Goal: Task Accomplishment & Management: Use online tool/utility

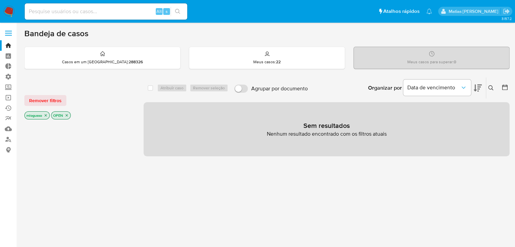
click at [46, 115] on icon "close-filter" at bounding box center [46, 115] width 2 height 2
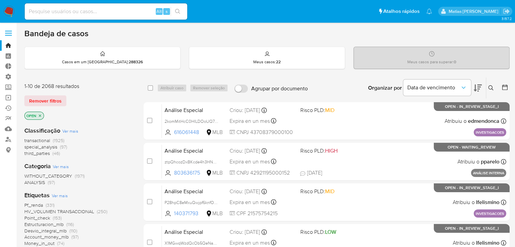
click at [83, 8] on input at bounding box center [106, 11] width 163 height 9
paste input "2442434570"
type input "2442434570"
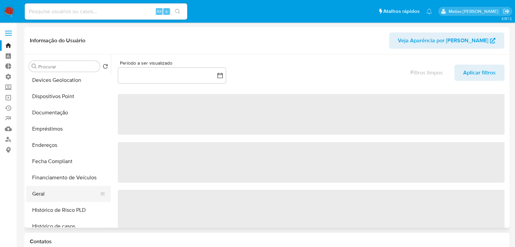
scroll to position [102, 0]
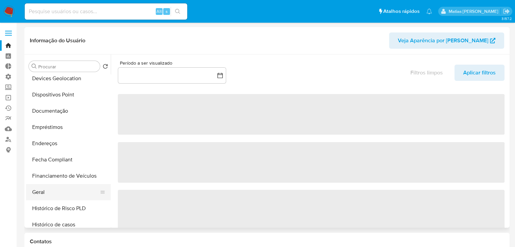
click at [65, 195] on button "Geral" at bounding box center [65, 192] width 79 height 16
select select "10"
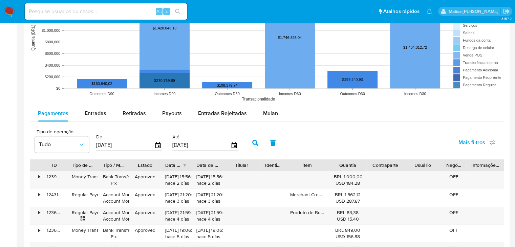
scroll to position [568, 0]
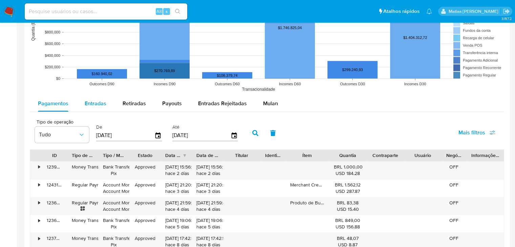
click at [104, 101] on span "Entradas" at bounding box center [96, 104] width 22 height 8
select select "10"
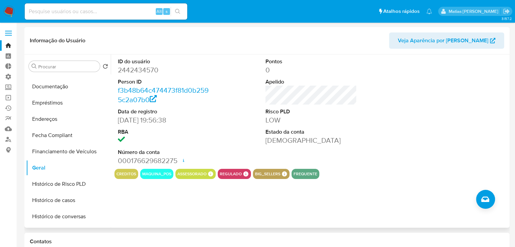
scroll to position [128, 0]
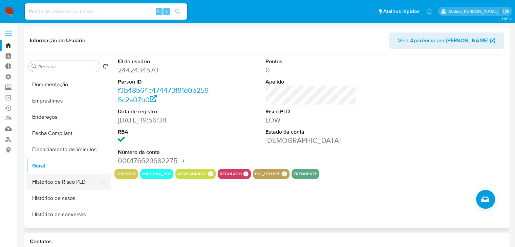
click at [83, 180] on button "Histórico de Risco PLD" at bounding box center [65, 182] width 79 height 16
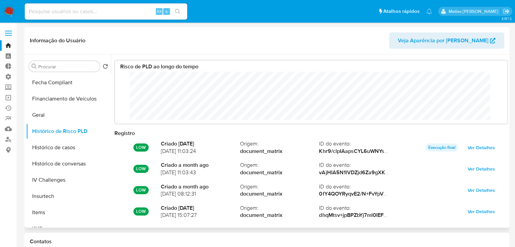
scroll to position [186, 0]
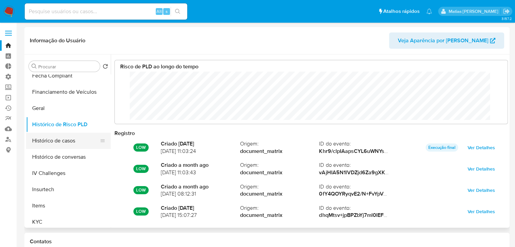
click at [83, 143] on button "Histórico de casos" at bounding box center [65, 141] width 79 height 16
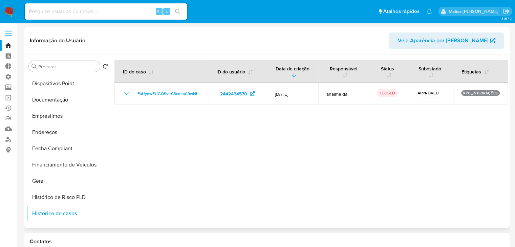
scroll to position [113, 0]
click at [68, 179] on button "Geral" at bounding box center [65, 180] width 79 height 16
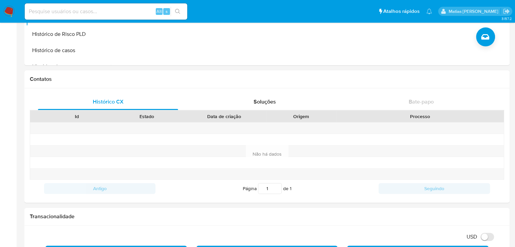
scroll to position [0, 0]
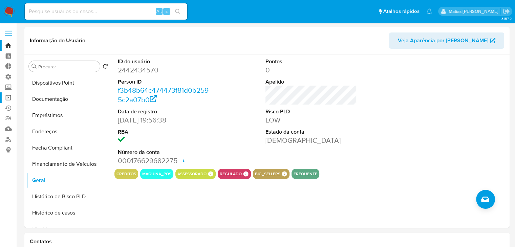
click at [9, 97] on link "Operações em massa" at bounding box center [40, 97] width 81 height 10
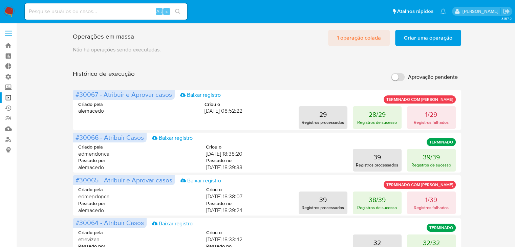
click at [361, 37] on span "1 operação colada" at bounding box center [359, 37] width 44 height 15
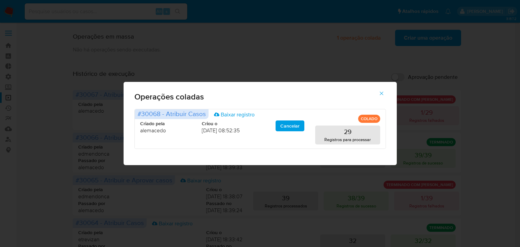
click at [382, 95] on icon "button" at bounding box center [382, 93] width 6 height 6
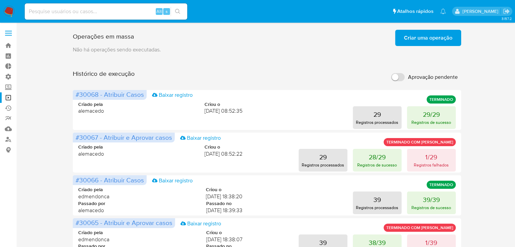
click at [424, 35] on span "Criar uma operação" at bounding box center [428, 37] width 48 height 15
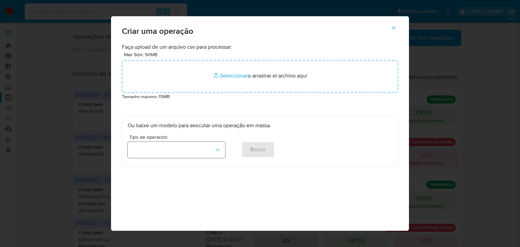
click at [209, 149] on button "button" at bounding box center [177, 150] width 98 height 16
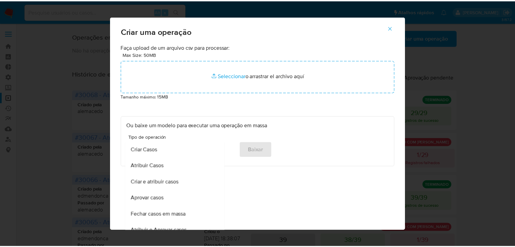
scroll to position [424, 0]
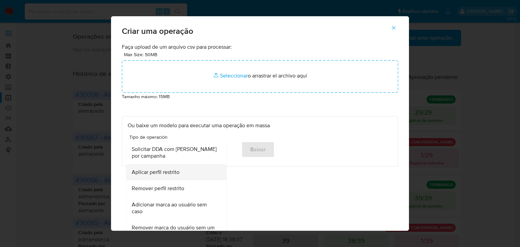
click at [175, 172] on span "Aplicar perfil restrito" at bounding box center [156, 172] width 48 height 7
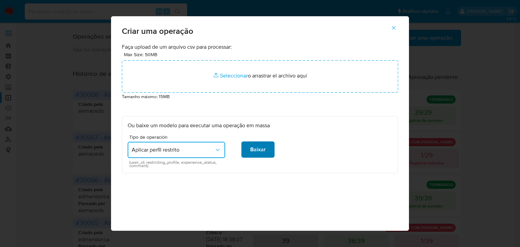
click at [254, 150] on span "Baixar" at bounding box center [258, 149] width 16 height 15
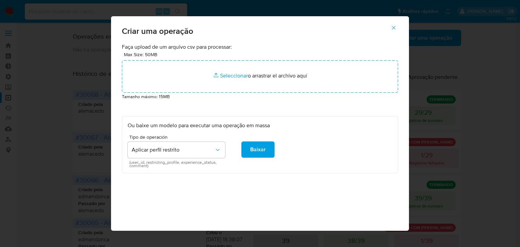
click at [396, 29] on icon "button" at bounding box center [394, 28] width 4 height 4
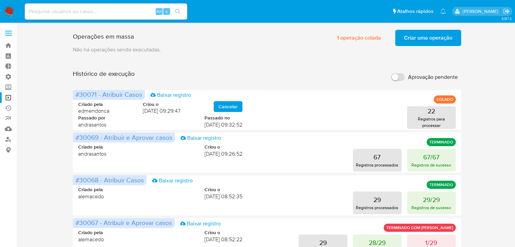
click at [314, 70] on div "Histórico de execução Aprovação pendente" at bounding box center [267, 77] width 388 height 15
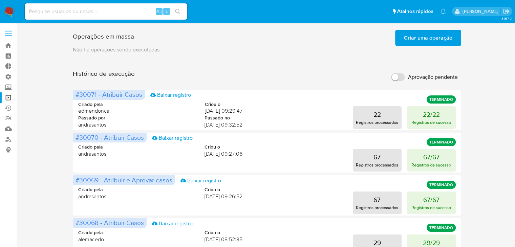
click at [423, 36] on span "Criar uma operação" at bounding box center [428, 37] width 48 height 15
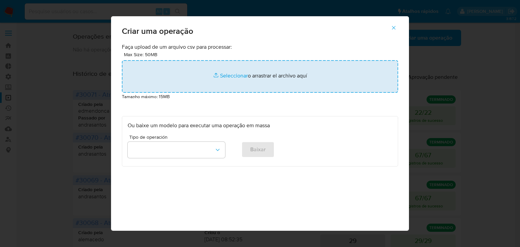
click at [229, 77] on input "file" at bounding box center [260, 76] width 276 height 33
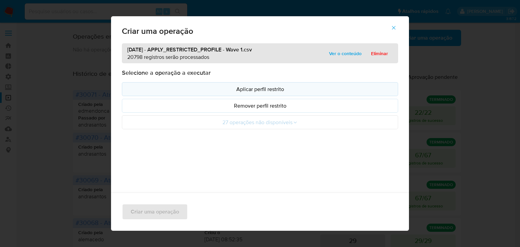
click at [270, 88] on p "Aplicar perfil restrito" at bounding box center [260, 89] width 265 height 8
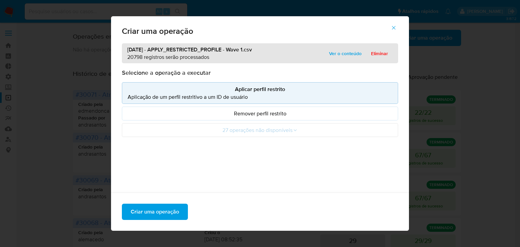
click at [397, 27] on icon "button" at bounding box center [394, 28] width 6 height 6
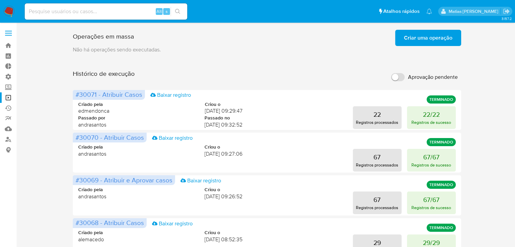
drag, startPoint x: 518, startPoint y: 51, endPoint x: 508, endPoint y: 66, distance: 17.8
click at [343, 73] on div "Histórico de execução Aprovação pendente" at bounding box center [267, 77] width 388 height 15
click at [405, 41] on span "Criar uma operação" at bounding box center [428, 37] width 48 height 15
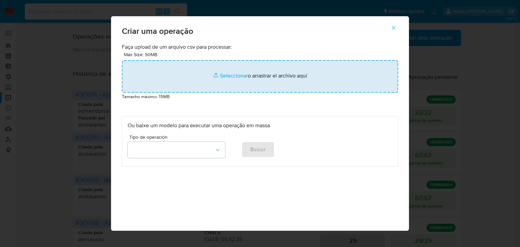
click at [235, 79] on input "file" at bounding box center [260, 76] width 276 height 33
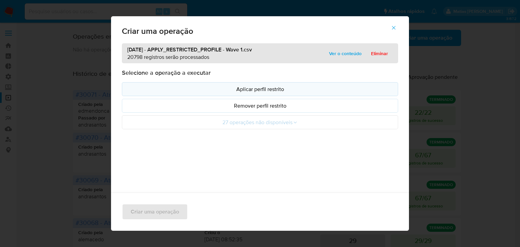
click at [190, 90] on p "Aplicar perfil restrito" at bounding box center [260, 89] width 265 height 8
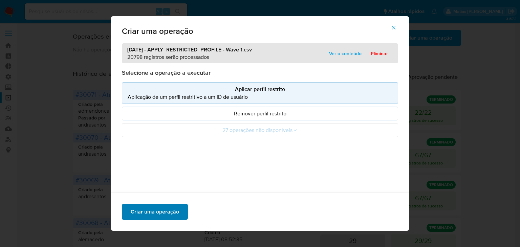
click at [160, 215] on span "Criar uma operação" at bounding box center [155, 212] width 48 height 15
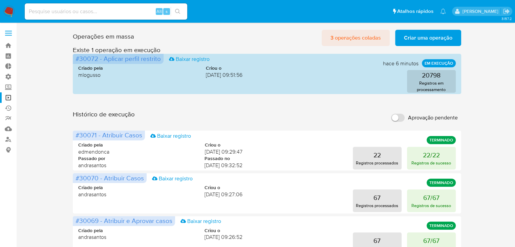
click at [367, 40] on span "3 operações coladas" at bounding box center [355, 37] width 50 height 15
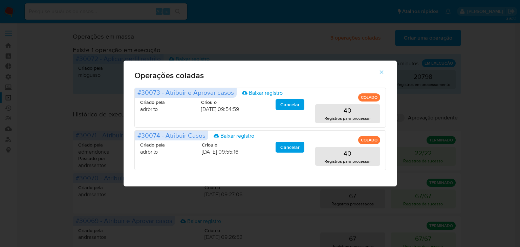
click at [383, 71] on icon "button" at bounding box center [382, 72] width 6 height 6
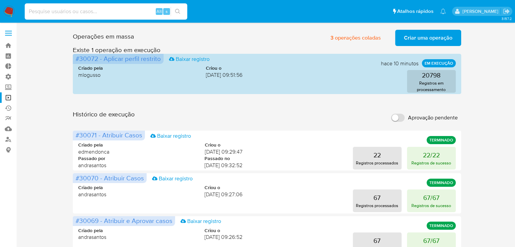
click at [62, 10] on input at bounding box center [106, 11] width 163 height 9
paste input "739611170"
type input "739611170"
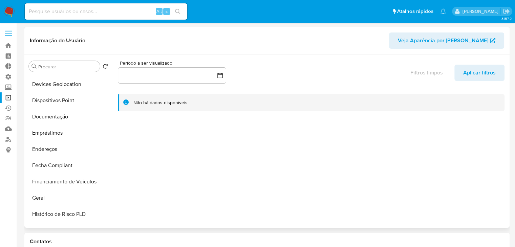
select select "10"
click at [72, 199] on button "Geral" at bounding box center [65, 198] width 79 height 16
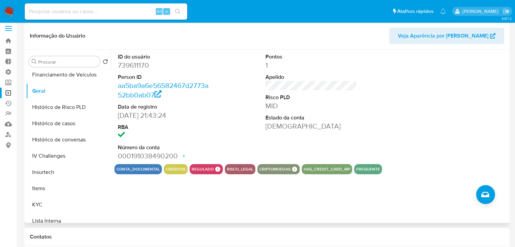
scroll to position [222, 0]
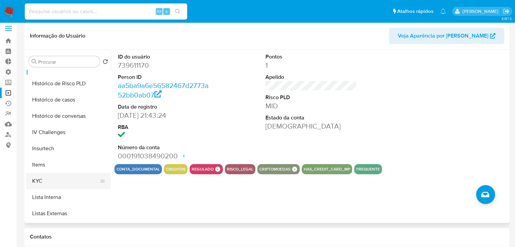
click at [80, 181] on button "KYC" at bounding box center [65, 181] width 79 height 16
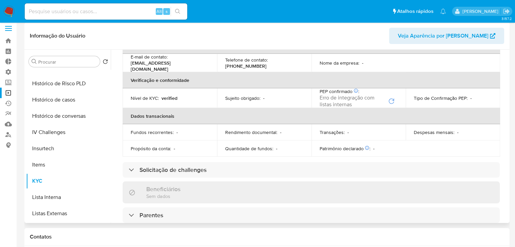
scroll to position [167, 0]
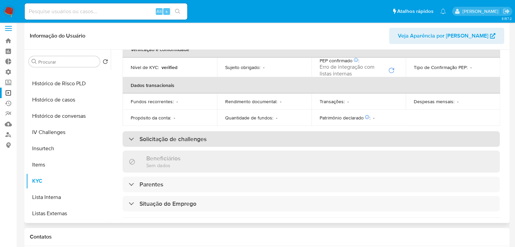
click at [388, 135] on div "Solicitação de challenges" at bounding box center [311, 139] width 377 height 16
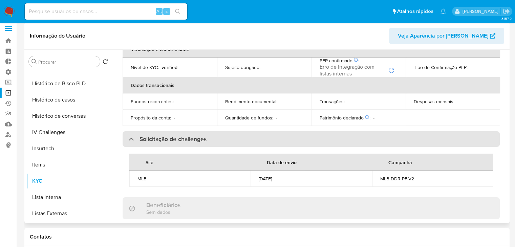
click at [388, 135] on div "Solicitação de challenges" at bounding box center [311, 139] width 377 height 16
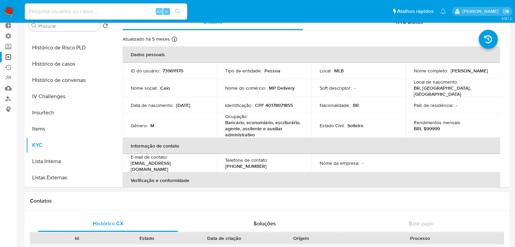
scroll to position [0, 0]
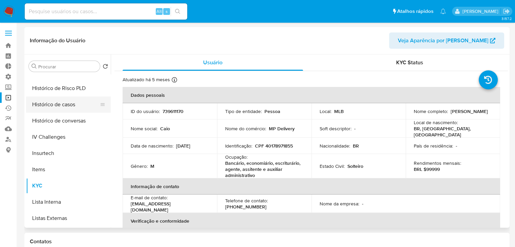
click at [79, 106] on button "Histórico de casos" at bounding box center [65, 105] width 79 height 16
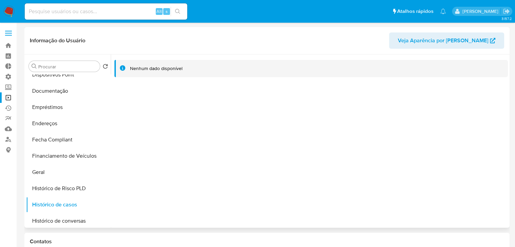
scroll to position [119, 0]
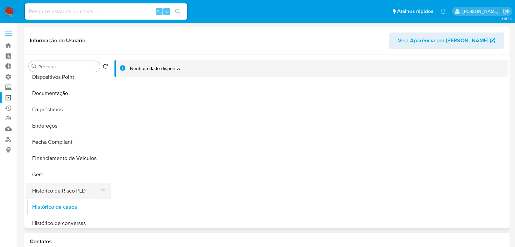
click at [74, 190] on button "Histórico de Risco PLD" at bounding box center [65, 191] width 79 height 16
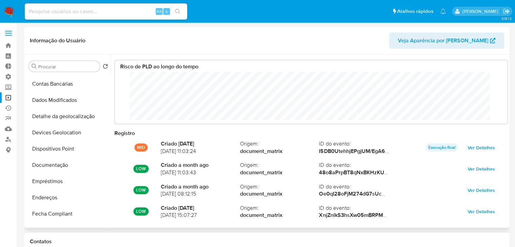
scroll to position [51, 0]
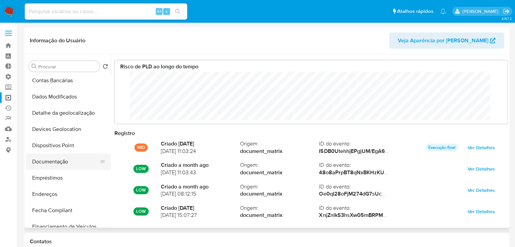
click at [77, 162] on button "Documentação" at bounding box center [65, 162] width 79 height 16
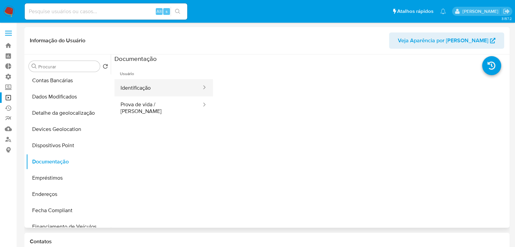
click at [188, 85] on button "Identificação" at bounding box center [158, 87] width 88 height 17
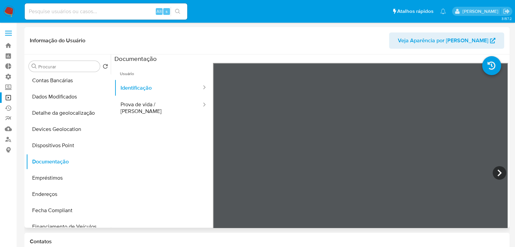
drag, startPoint x: 111, startPoint y: 128, endPoint x: 115, endPoint y: 174, distance: 45.9
click at [115, 174] on div at bounding box center [309, 141] width 397 height 173
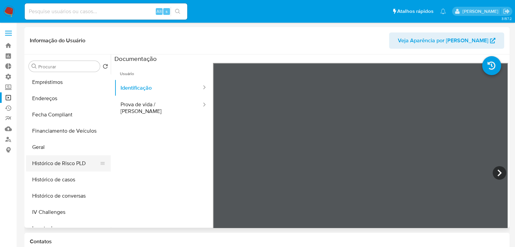
scroll to position [148, 0]
click at [72, 152] on button "Geral" at bounding box center [65, 146] width 79 height 16
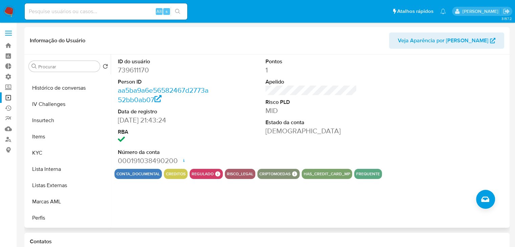
scroll to position [256, 0]
click at [57, 151] on button "KYC" at bounding box center [65, 151] width 79 height 16
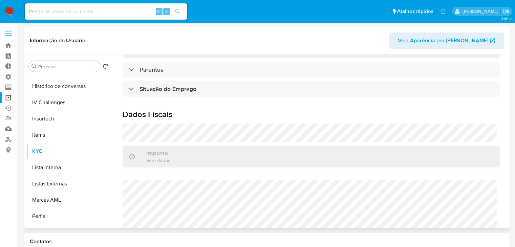
scroll to position [0, 0]
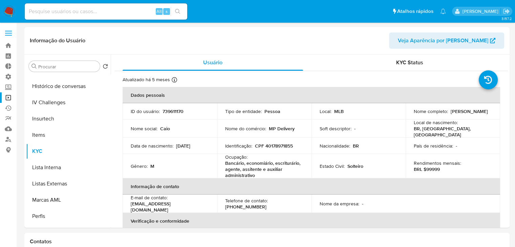
click at [98, 7] on input at bounding box center [106, 11] width 163 height 9
paste input "441953083"
type input "441953083"
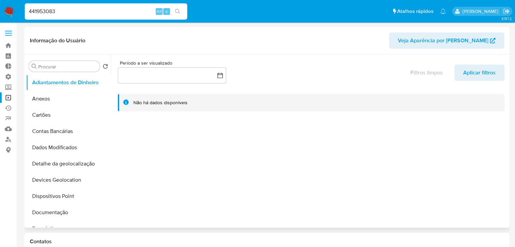
select select "10"
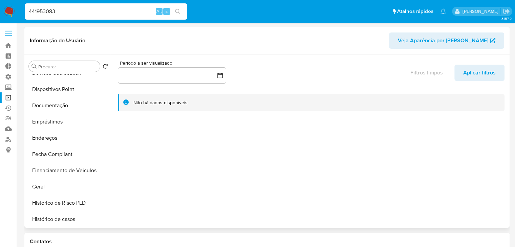
scroll to position [108, 0]
click at [84, 186] on button "Geral" at bounding box center [65, 186] width 79 height 16
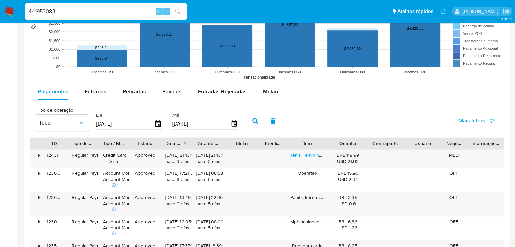
scroll to position [544, 0]
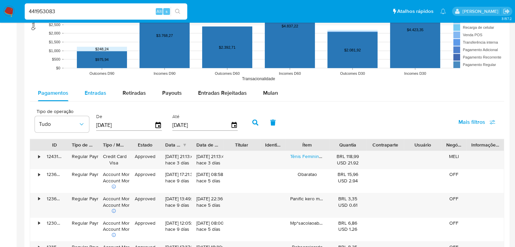
click at [95, 94] on span "Entradas" at bounding box center [96, 93] width 22 height 8
select select "10"
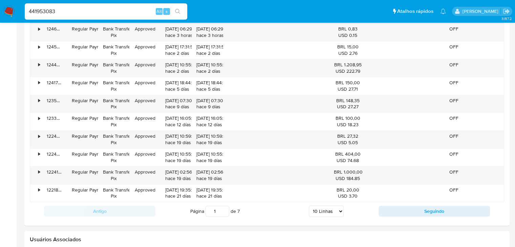
scroll to position [672, 0]
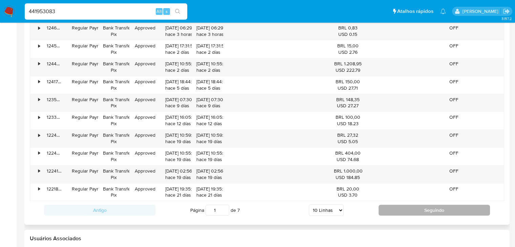
click at [473, 213] on button "Seguindo" at bounding box center [434, 210] width 111 height 11
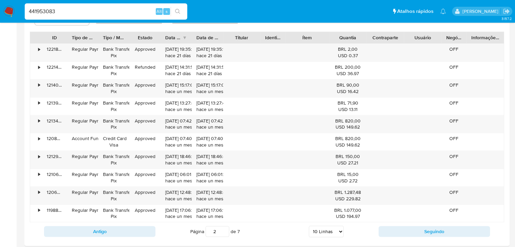
scroll to position [656, 0]
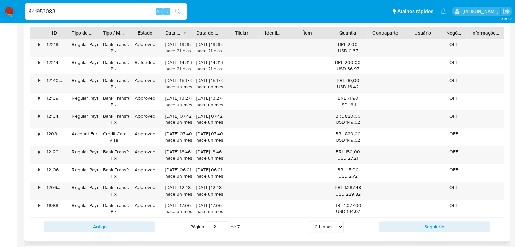
click at [396, 232] on div "Antigo Página 2 de 7 5 Linhas 10 Linhas 20 Linhas 25 Linhas 50 Linhas 100 Linha…" at bounding box center [267, 227] width 474 height 18
click at [397, 227] on button "Seguindo" at bounding box center [434, 226] width 111 height 11
type input "3"
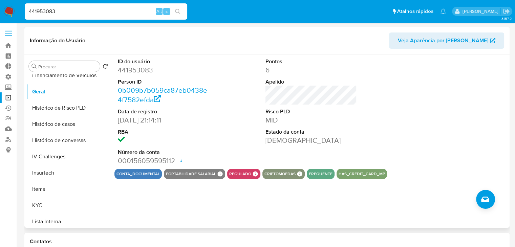
scroll to position [206, 0]
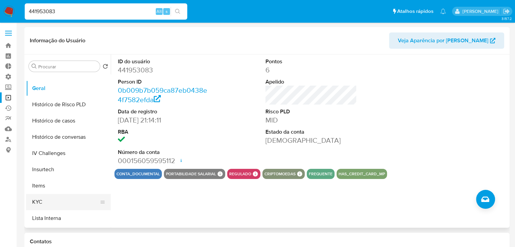
click at [88, 200] on button "KYC" at bounding box center [65, 202] width 79 height 16
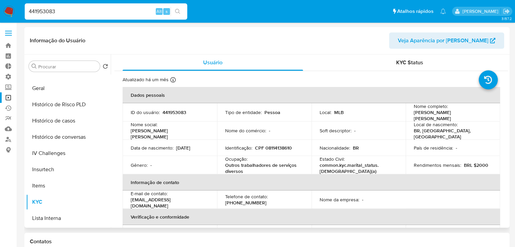
drag, startPoint x: 509, startPoint y: 95, endPoint x: 509, endPoint y: 99, distance: 3.8
click at [509, 99] on div "Procurar Retornar ao pedido padrão Adiantamentos de Dinheiro Anexos Cartões Con…" at bounding box center [266, 141] width 485 height 173
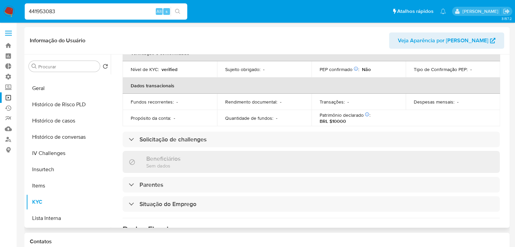
scroll to position [169, 0]
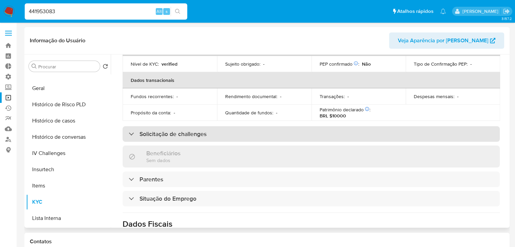
click at [367, 129] on div "Solicitação de challenges" at bounding box center [311, 134] width 377 height 16
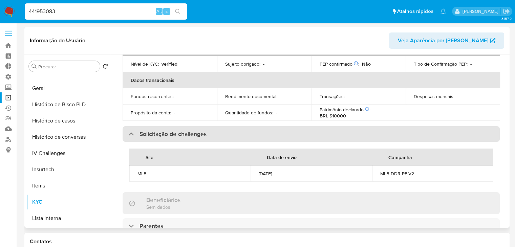
click at [367, 129] on div "Solicitação de challenges" at bounding box center [311, 134] width 377 height 16
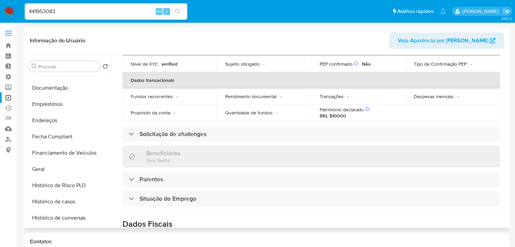
scroll to position [123, 0]
click at [82, 91] on button "Documentação" at bounding box center [65, 89] width 79 height 16
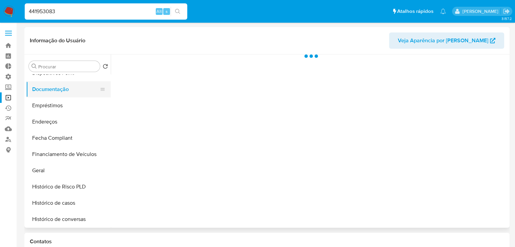
scroll to position [0, 0]
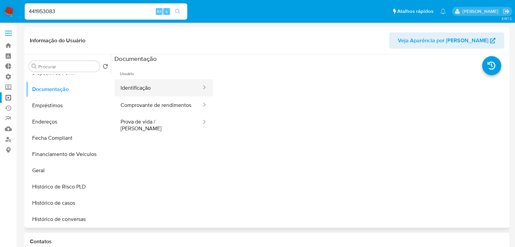
click at [160, 90] on button "Identificação" at bounding box center [158, 87] width 88 height 17
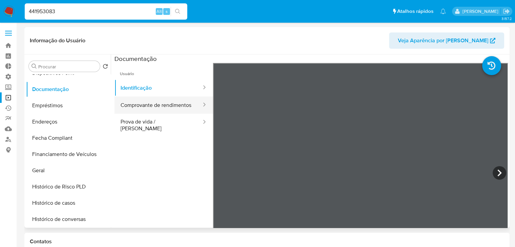
click at [155, 105] on button "Comprovante de rendimentos" at bounding box center [158, 105] width 88 height 17
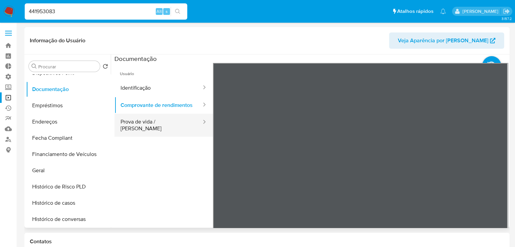
click at [143, 125] on button "Prova de vida / Selfie" at bounding box center [158, 125] width 88 height 23
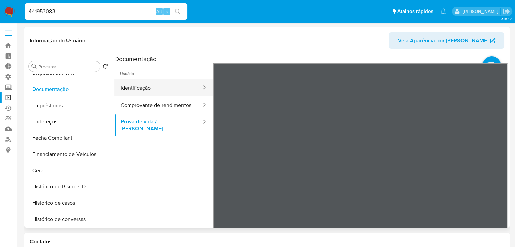
click at [136, 87] on button "Identificação" at bounding box center [158, 87] width 88 height 17
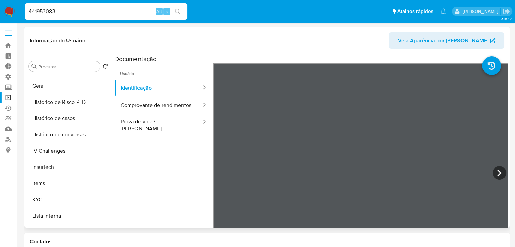
scroll to position [209, 0]
click at [79, 200] on button "KYC" at bounding box center [65, 199] width 79 height 16
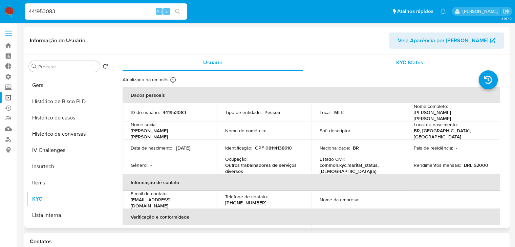
click at [413, 63] on span "KYC Status" at bounding box center [409, 63] width 27 height 8
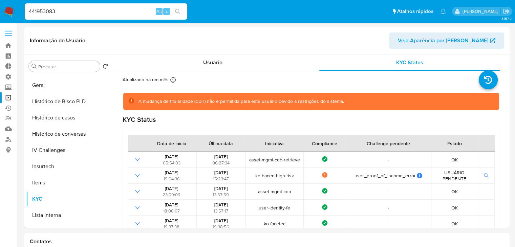
drag, startPoint x: 508, startPoint y: 97, endPoint x: 512, endPoint y: 136, distance: 40.1
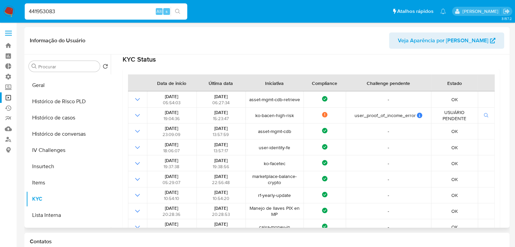
scroll to position [70, 0]
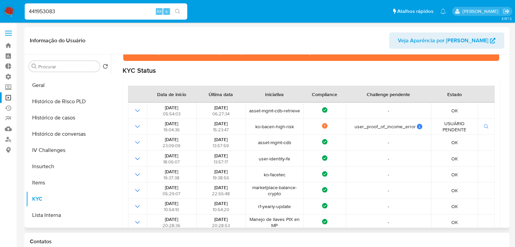
scroll to position [0, 0]
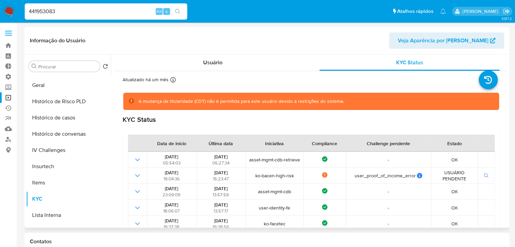
drag, startPoint x: 111, startPoint y: 179, endPoint x: 112, endPoint y: 154, distance: 25.1
click at [112, 154] on div "Usuário KYC Status Atualizado há um mês Criado: 14/04/2020 19:03:08 Atualizado:…" at bounding box center [309, 141] width 397 height 173
click at [61, 83] on button "Geral" at bounding box center [65, 85] width 79 height 16
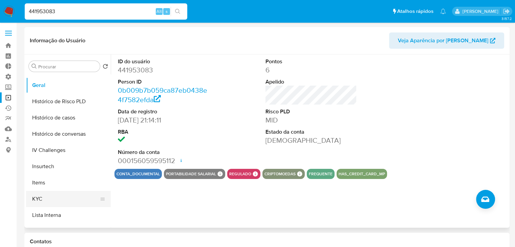
click at [52, 206] on button "KYC" at bounding box center [65, 199] width 79 height 16
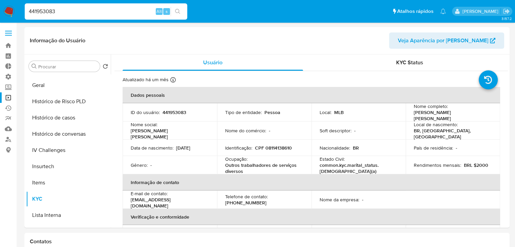
click at [108, 12] on input "441953083" at bounding box center [106, 11] width 163 height 9
paste input "189247782"
type input "189247782"
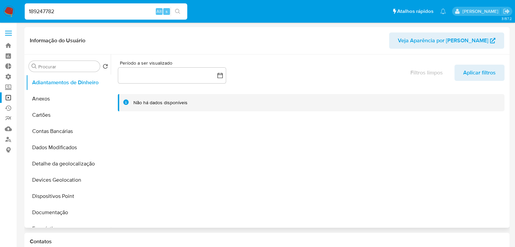
drag, startPoint x: 111, startPoint y: 95, endPoint x: 109, endPoint y: 106, distance: 10.7
click at [109, 106] on div "Procurar Retornar ao pedido padrão Adiantamentos de Dinheiro Anexos Cartões Con…" at bounding box center [267, 141] width 482 height 173
select select "10"
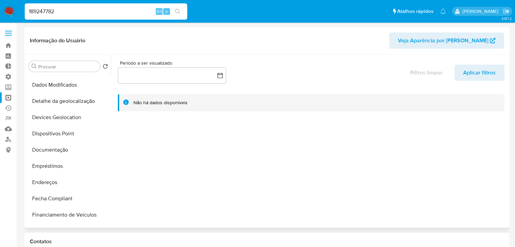
scroll to position [64, 0]
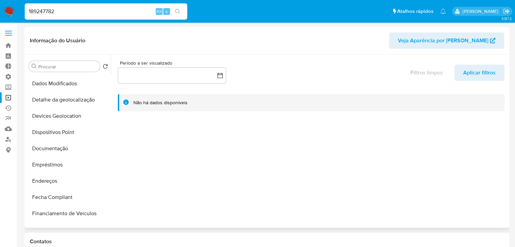
click at [131, 155] on div at bounding box center [309, 141] width 397 height 173
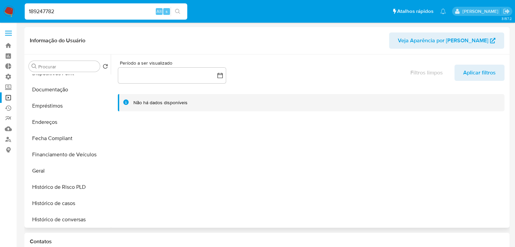
scroll to position [124, 0]
click at [79, 166] on button "Geral" at bounding box center [65, 170] width 79 height 16
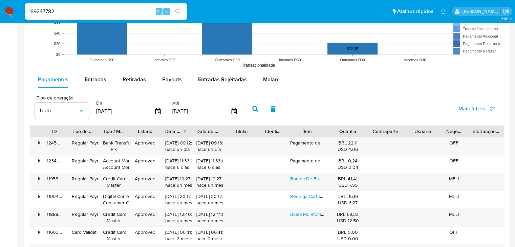
scroll to position [593, 0]
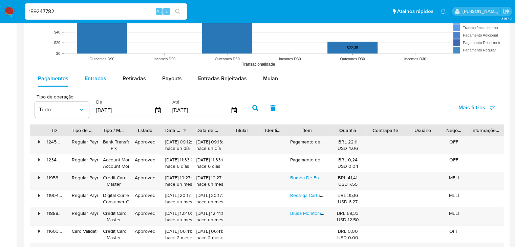
click at [87, 80] on span "Entradas" at bounding box center [96, 78] width 22 height 8
select select "10"
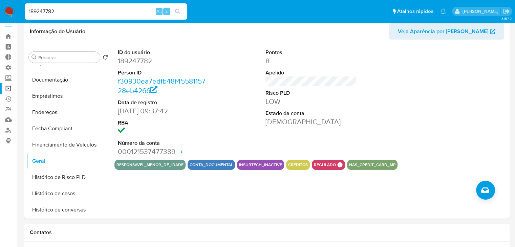
scroll to position [0, 0]
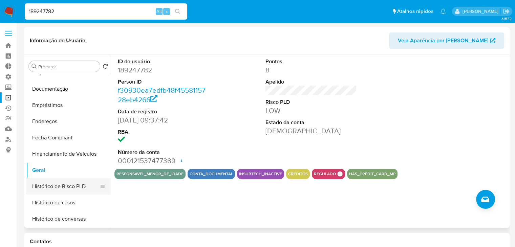
click at [78, 184] on button "Histórico de Risco PLD" at bounding box center [65, 186] width 79 height 16
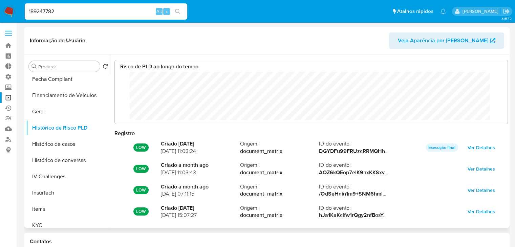
scroll to position [193, 0]
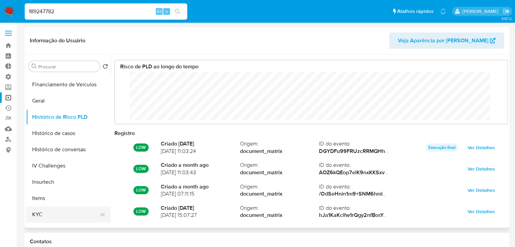
click at [84, 212] on button "KYC" at bounding box center [65, 215] width 79 height 16
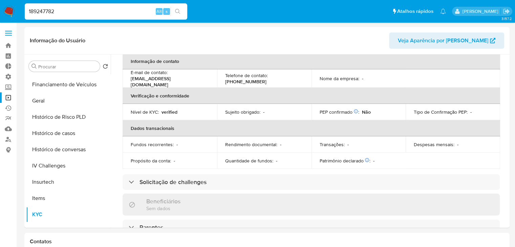
scroll to position [122, 0]
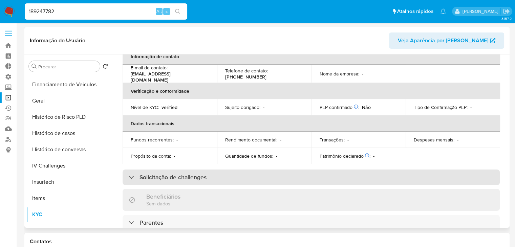
click at [374, 176] on div "Solicitação de challenges" at bounding box center [311, 178] width 377 height 16
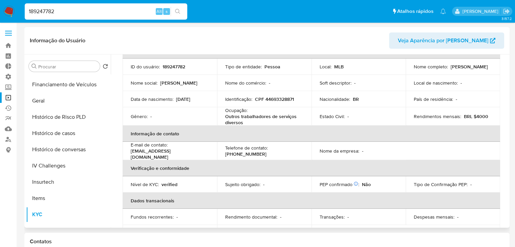
scroll to position [0, 0]
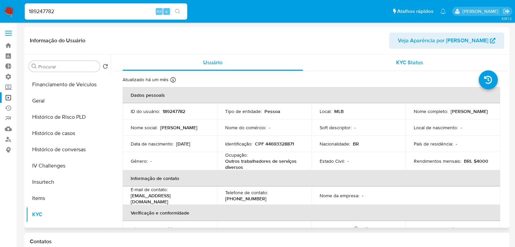
click at [407, 62] on span "KYC Status" at bounding box center [409, 63] width 27 height 8
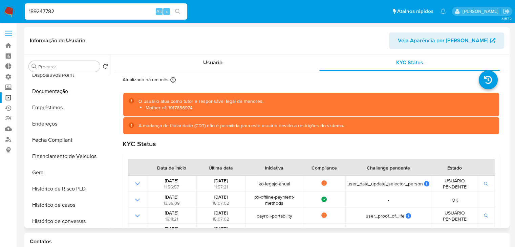
scroll to position [120, 0]
click at [79, 93] on button "Documentação" at bounding box center [65, 92] width 79 height 16
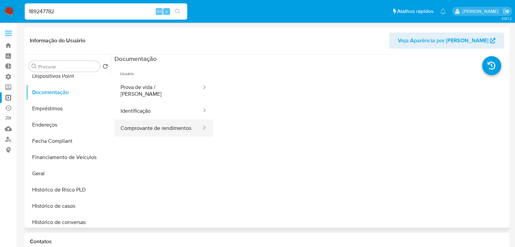
click at [181, 120] on button "Comprovante de rendimentos" at bounding box center [158, 128] width 88 height 17
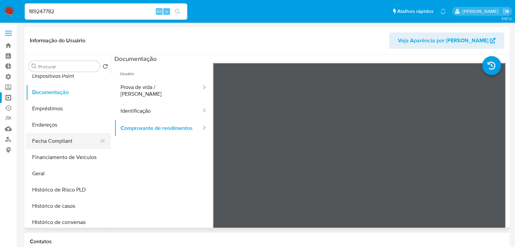
click at [89, 140] on button "Fecha Compliant" at bounding box center [65, 141] width 79 height 16
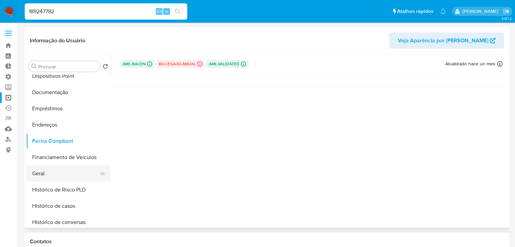
click at [74, 174] on button "Geral" at bounding box center [65, 174] width 79 height 16
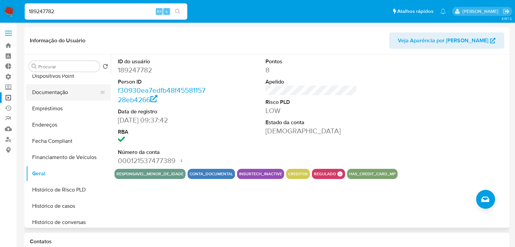
click at [88, 88] on button "Documentação" at bounding box center [65, 92] width 79 height 16
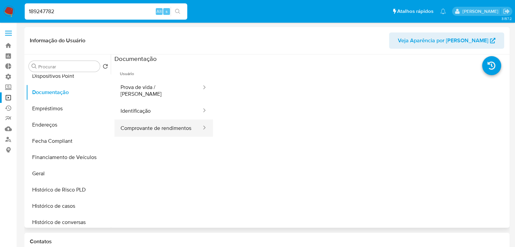
click at [190, 129] on button "Comprovante de rendimentos" at bounding box center [158, 128] width 88 height 17
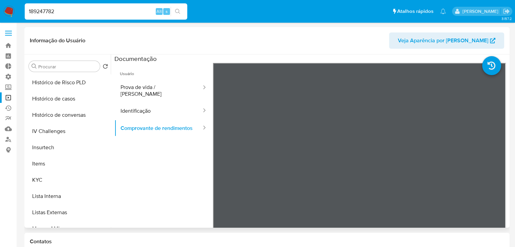
scroll to position [230, 0]
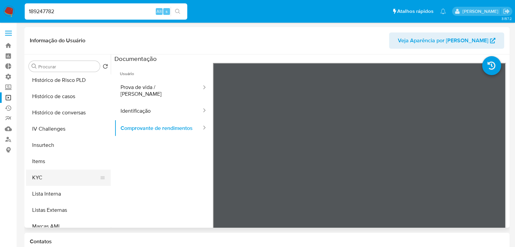
click at [87, 174] on button "KYC" at bounding box center [65, 178] width 79 height 16
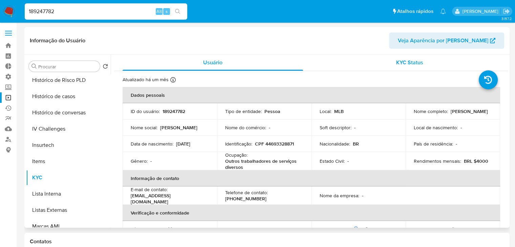
click at [405, 65] on span "KYC Status" at bounding box center [409, 63] width 27 height 8
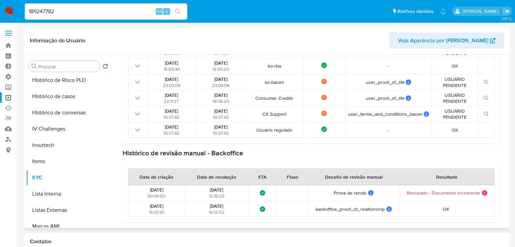
scroll to position [0, 0]
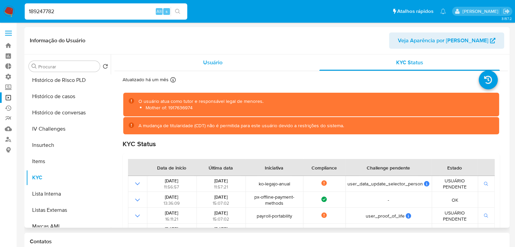
click at [207, 55] on div "Usuário" at bounding box center [213, 63] width 180 height 16
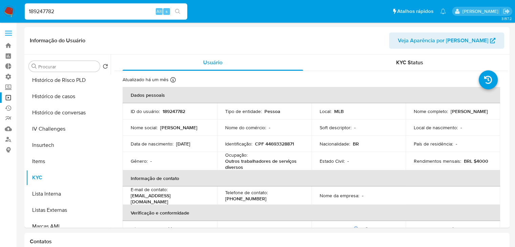
click at [7, 94] on link "Operações em massa" at bounding box center [40, 97] width 81 height 10
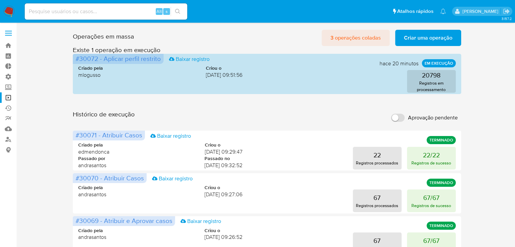
click at [345, 35] on span "3 operações coladas" at bounding box center [355, 37] width 50 height 15
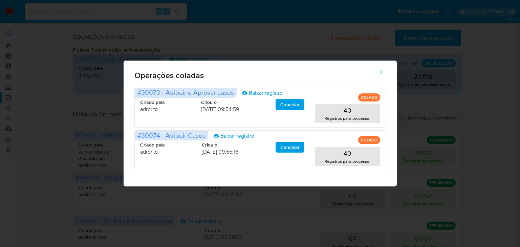
click at [381, 75] on span "button" at bounding box center [382, 72] width 6 height 15
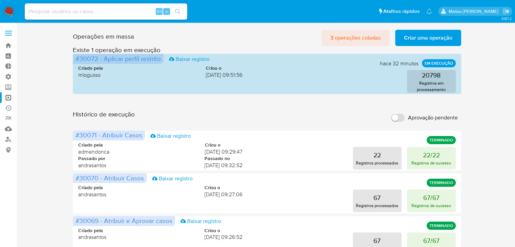
click at [354, 37] on span "3 operações coladas" at bounding box center [355, 37] width 50 height 15
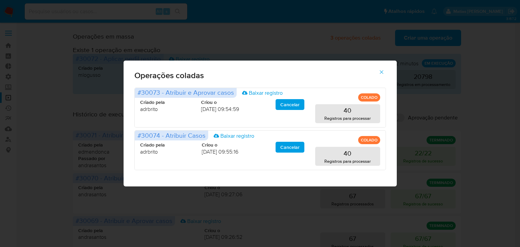
click at [381, 70] on icon "button" at bounding box center [382, 72] width 6 height 6
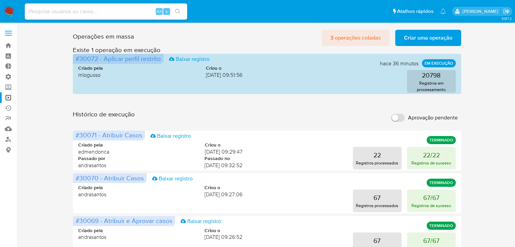
click at [366, 34] on span "3 operações coladas" at bounding box center [355, 37] width 50 height 15
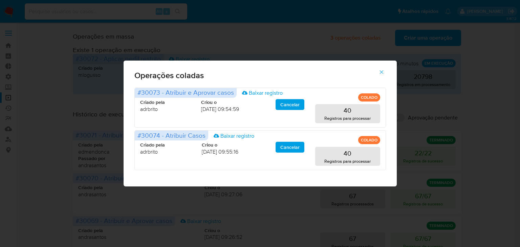
click at [382, 70] on icon "button" at bounding box center [382, 72] width 6 height 6
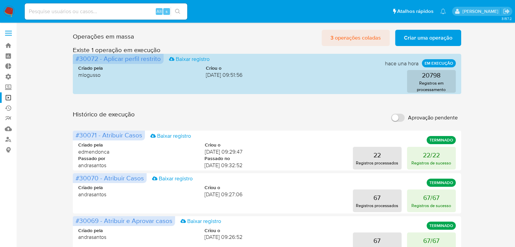
click at [335, 36] on span "3 operações coladas" at bounding box center [355, 37] width 50 height 15
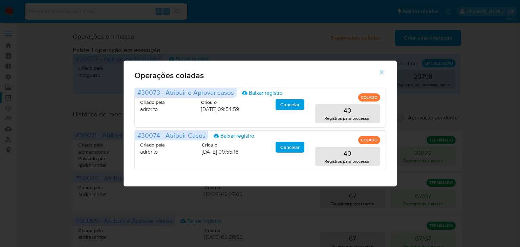
click at [381, 71] on icon "button" at bounding box center [382, 72] width 4 height 4
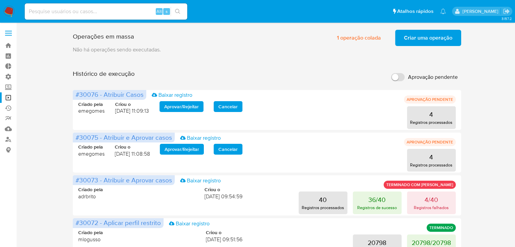
scroll to position [14, 0]
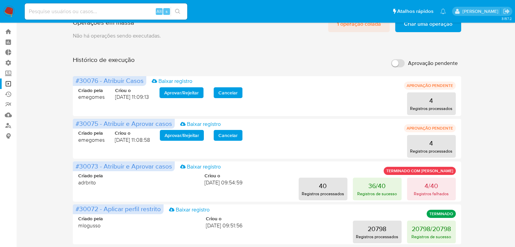
click at [368, 25] on span "1 operação colada" at bounding box center [359, 24] width 44 height 15
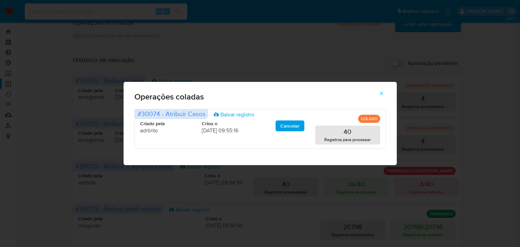
click at [381, 93] on icon "button" at bounding box center [382, 94] width 4 height 4
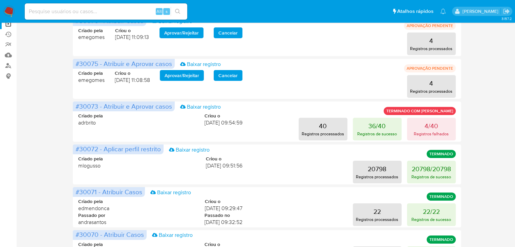
scroll to position [0, 0]
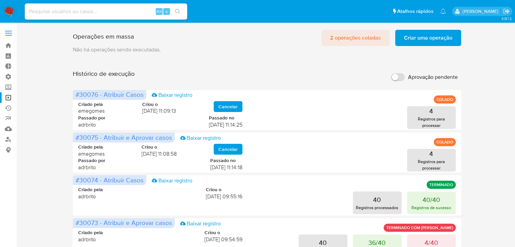
click at [339, 38] on span "2 operações coladas" at bounding box center [355, 37] width 51 height 15
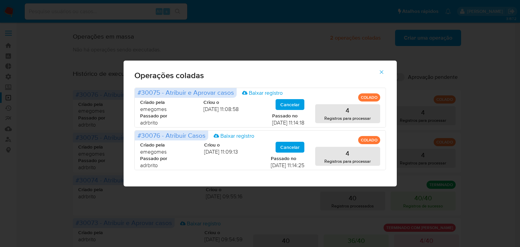
click at [381, 71] on icon "button" at bounding box center [382, 72] width 6 height 6
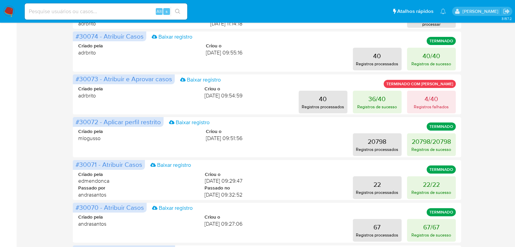
scroll to position [143, 0]
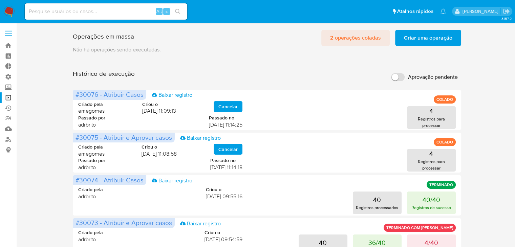
click at [343, 38] on span "2 operações coladas" at bounding box center [355, 37] width 51 height 15
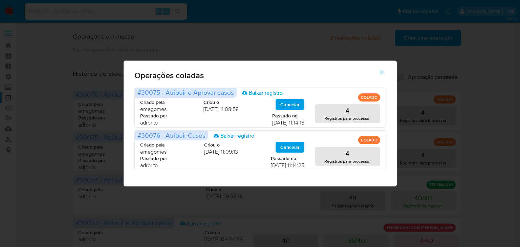
click at [383, 71] on icon "button" at bounding box center [382, 72] width 6 height 6
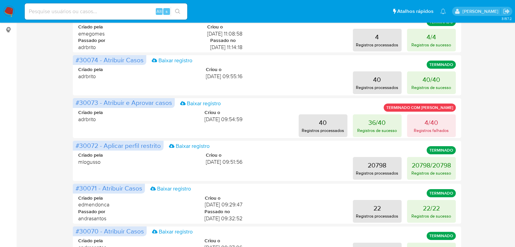
scroll to position [121, 0]
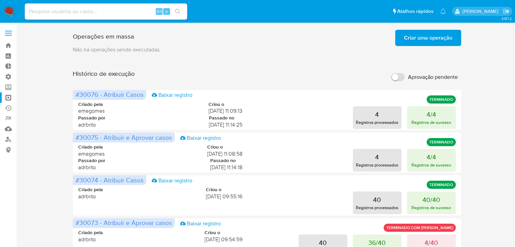
click at [391, 35] on div "Operações em massa Criar uma operação Só pode haver no máximo 5 recursos colados" at bounding box center [267, 36] width 388 height 19
click at [404, 40] on button "Criar uma operação" at bounding box center [428, 38] width 66 height 16
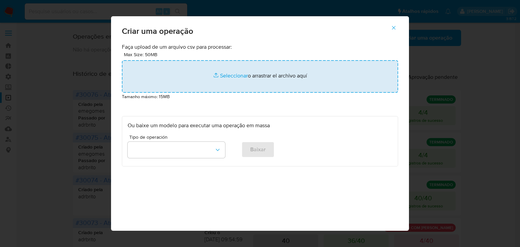
click at [233, 76] on input "file" at bounding box center [260, 76] width 276 height 33
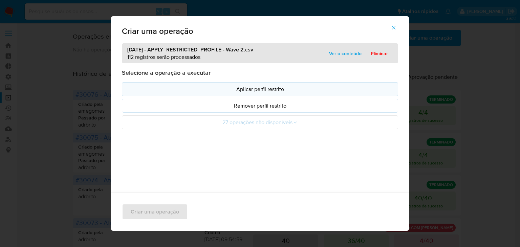
click at [173, 86] on p "Aplicar perfil restrito" at bounding box center [260, 89] width 265 height 8
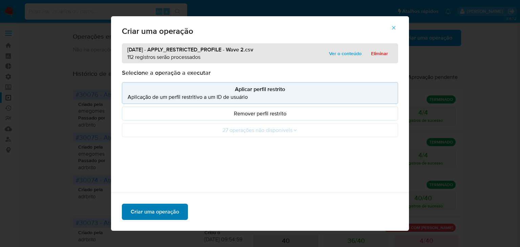
click at [178, 219] on button "Criar uma operação" at bounding box center [155, 212] width 66 height 16
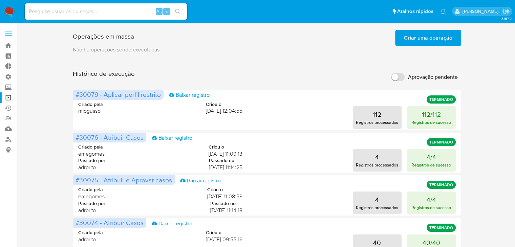
click at [407, 39] on span "Criar uma operação" at bounding box center [428, 37] width 48 height 15
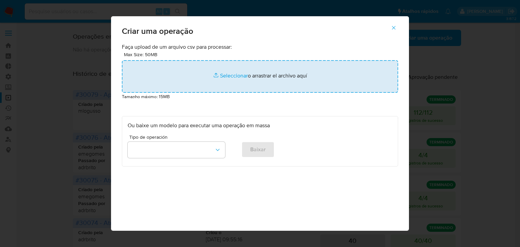
click at [229, 76] on input "file" at bounding box center [260, 76] width 276 height 33
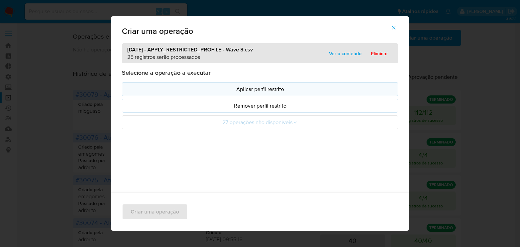
click at [159, 88] on p "Aplicar perfil restrito" at bounding box center [260, 89] width 265 height 8
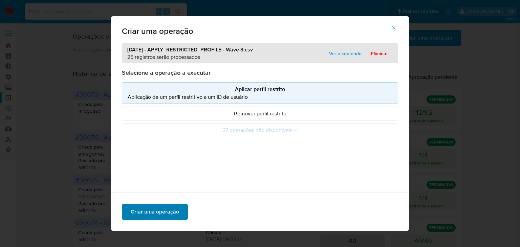
click at [171, 214] on span "Criar uma operação" at bounding box center [155, 212] width 48 height 15
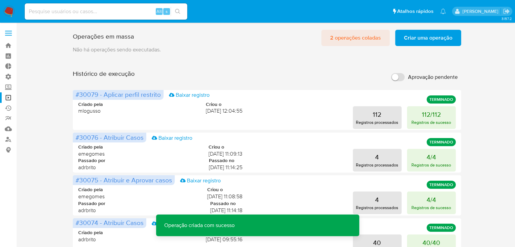
click at [359, 41] on span "2 operações coladas" at bounding box center [355, 37] width 51 height 15
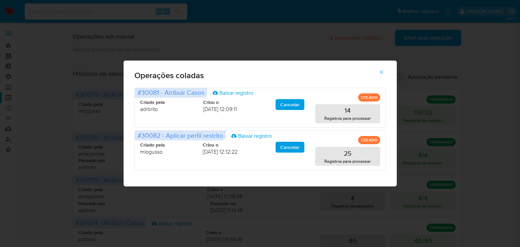
click at [382, 72] on icon "button" at bounding box center [382, 72] width 4 height 4
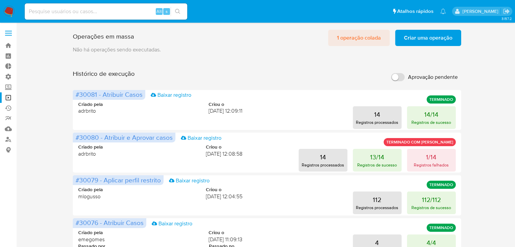
click at [377, 40] on span "1 operação colada" at bounding box center [359, 37] width 44 height 15
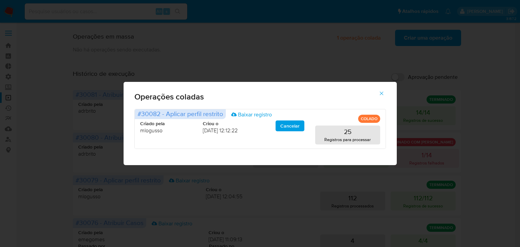
click at [383, 93] on icon "button" at bounding box center [382, 93] width 6 height 6
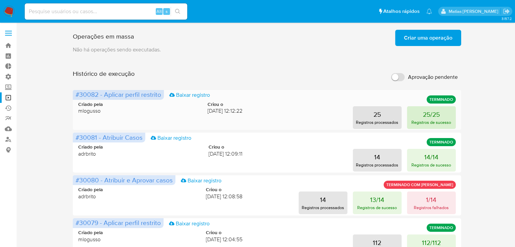
click at [407, 114] on button "25/25 Registros de sucesso" at bounding box center [431, 117] width 49 height 23
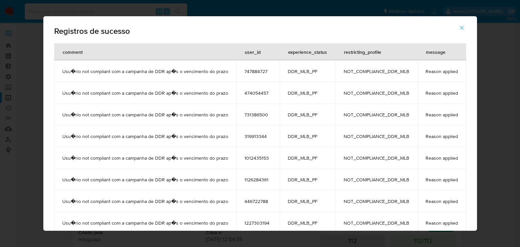
click at [463, 29] on icon "button" at bounding box center [462, 28] width 6 height 6
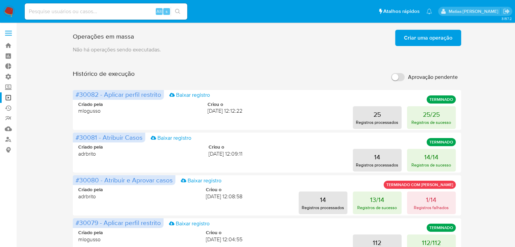
click at [414, 34] on span "Criar uma operação" at bounding box center [428, 37] width 48 height 15
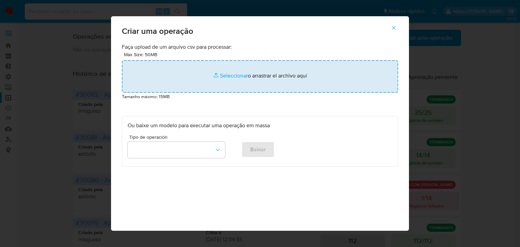
click at [218, 76] on input "file" at bounding box center [260, 76] width 276 height 33
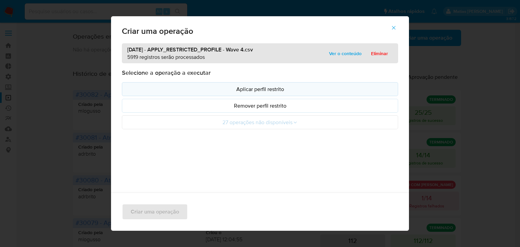
click at [209, 88] on p "Aplicar perfil restrito" at bounding box center [260, 89] width 265 height 8
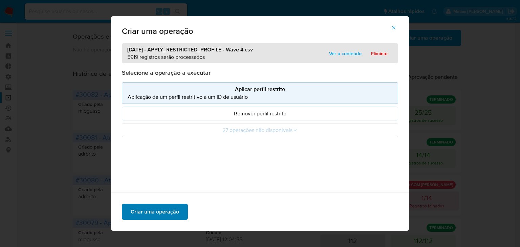
click at [180, 216] on button "Criar uma operação" at bounding box center [155, 212] width 66 height 16
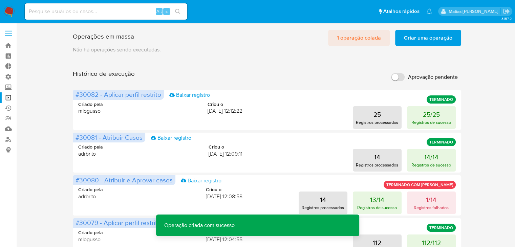
click at [350, 35] on span "1 operação colada" at bounding box center [359, 37] width 44 height 15
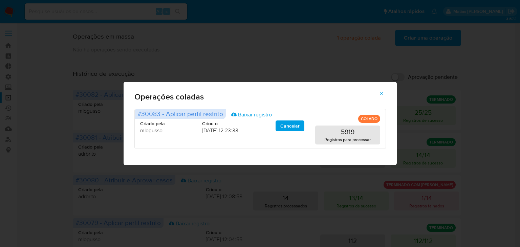
click at [382, 92] on icon "button" at bounding box center [382, 93] width 6 height 6
